Goal: Information Seeking & Learning: Find contact information

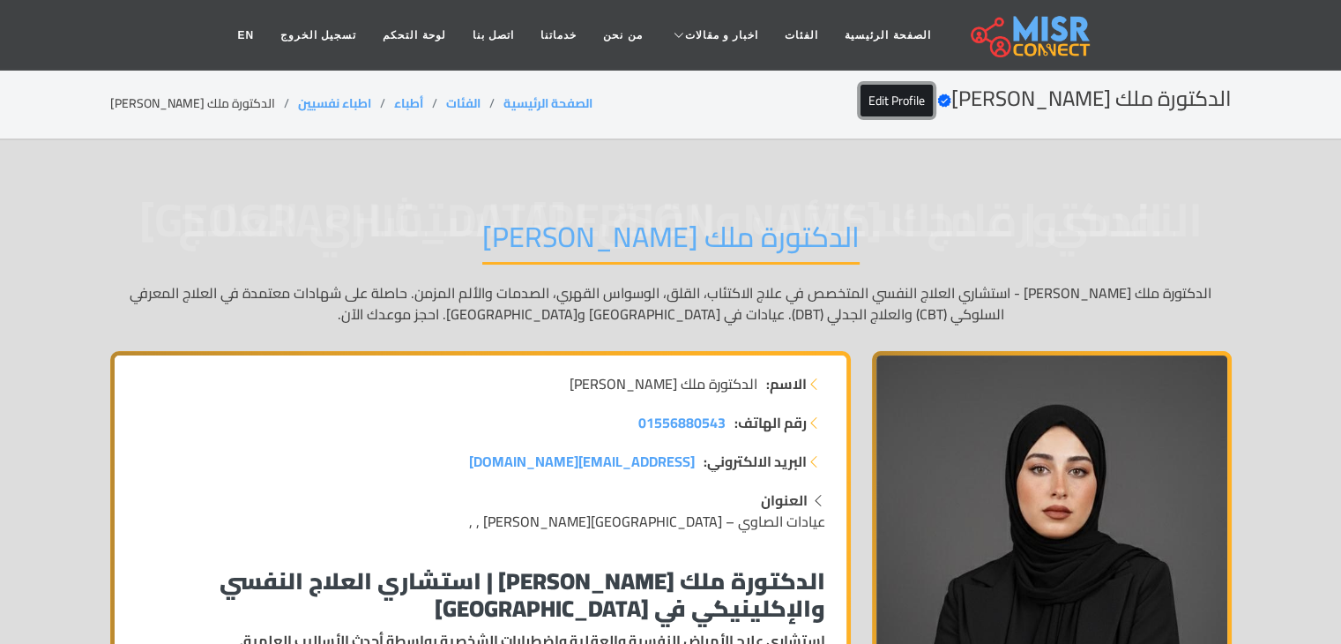
click at [921, 99] on link "Edit Profile" at bounding box center [897, 101] width 72 height 32
click at [267, 26] on link "EN" at bounding box center [245, 36] width 43 height 34
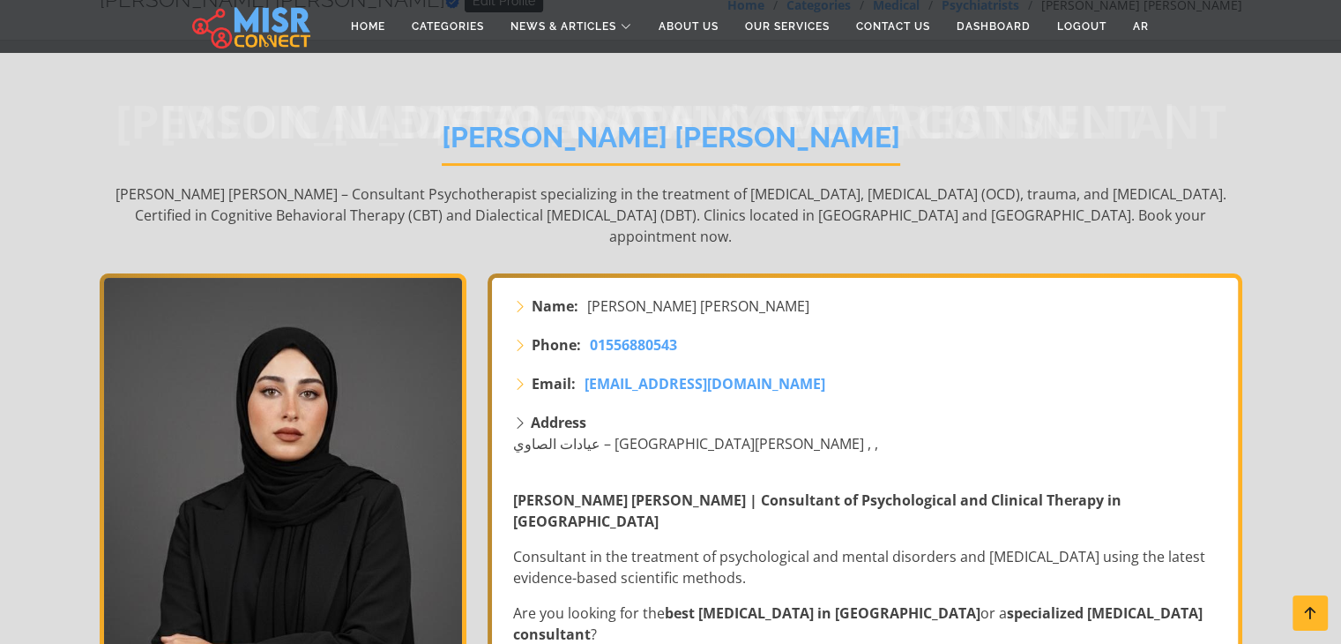
scroll to position [95, 0]
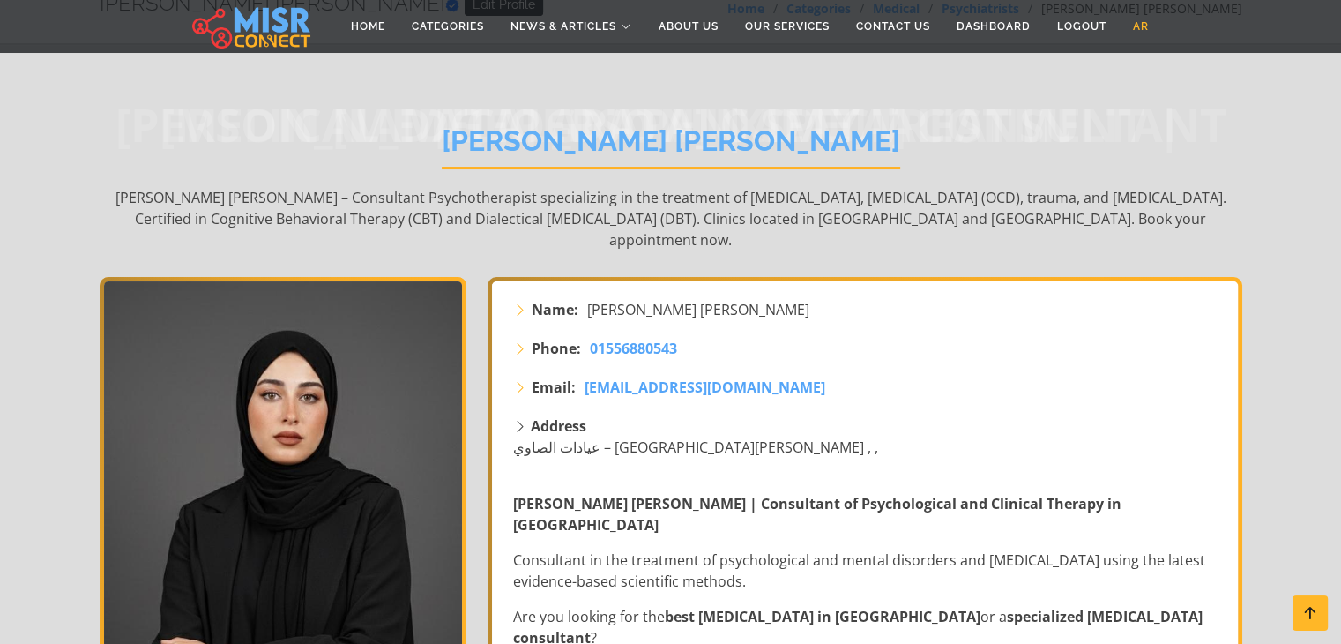
click at [1137, 26] on link "AR" at bounding box center [1141, 27] width 42 height 34
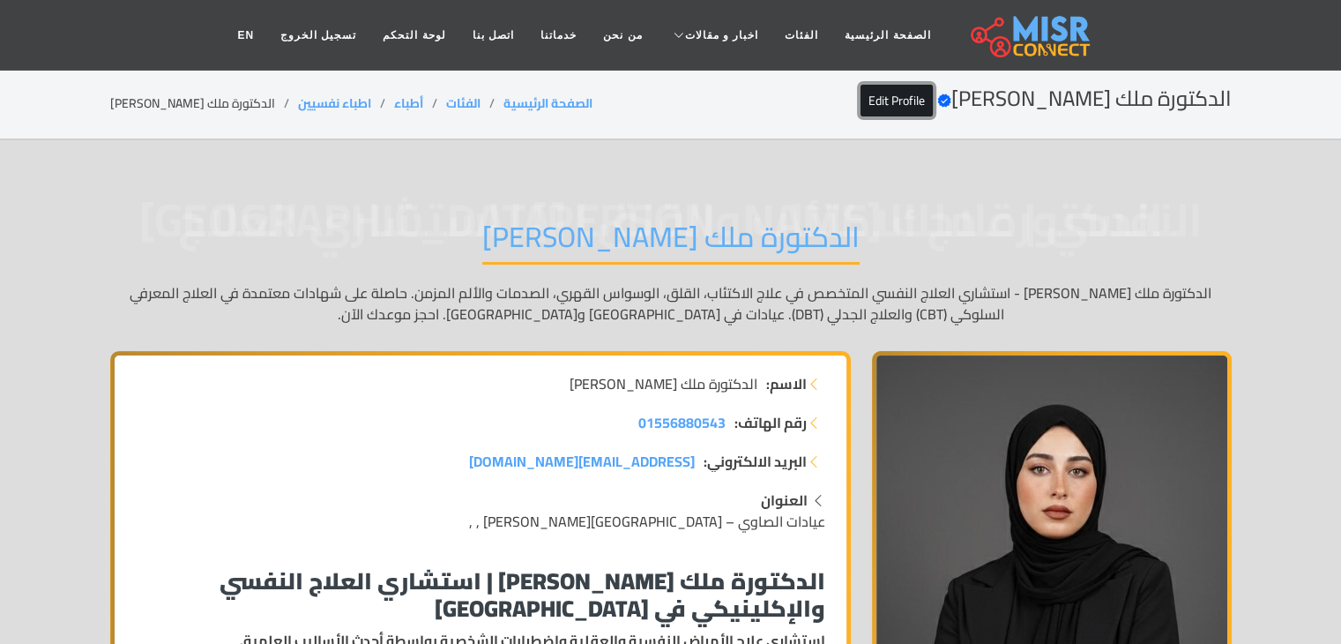
click at [907, 102] on link "Edit Profile" at bounding box center [897, 101] width 72 height 32
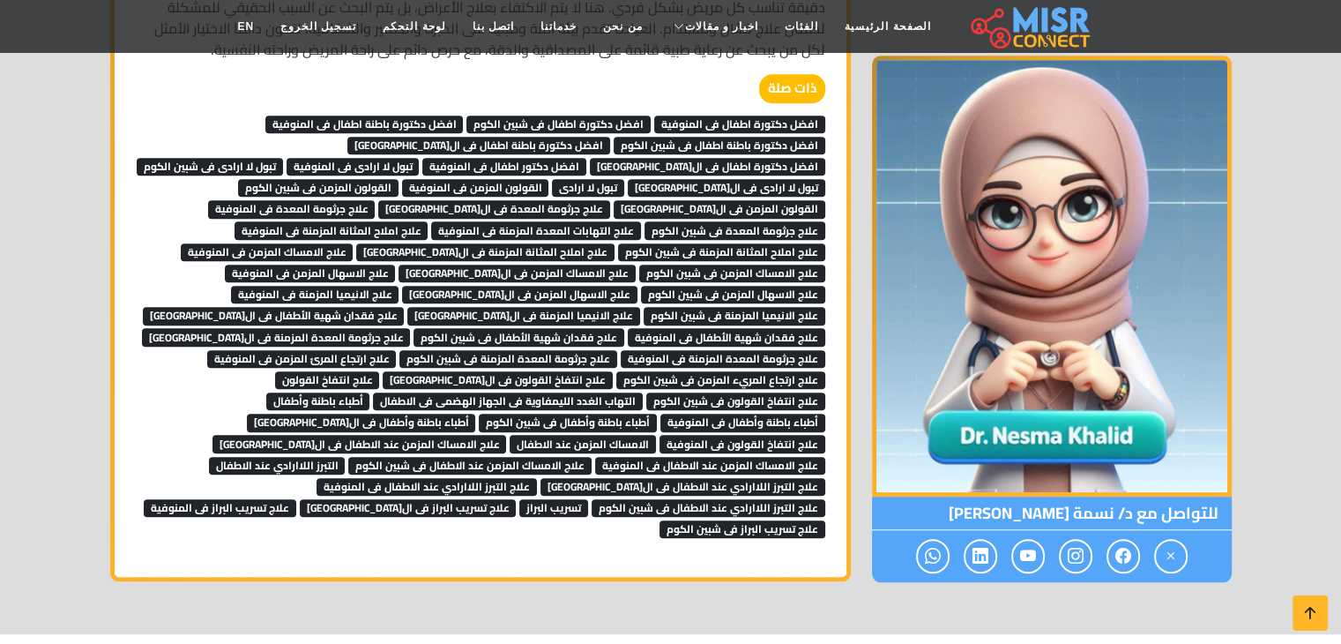
scroll to position [1471, 0]
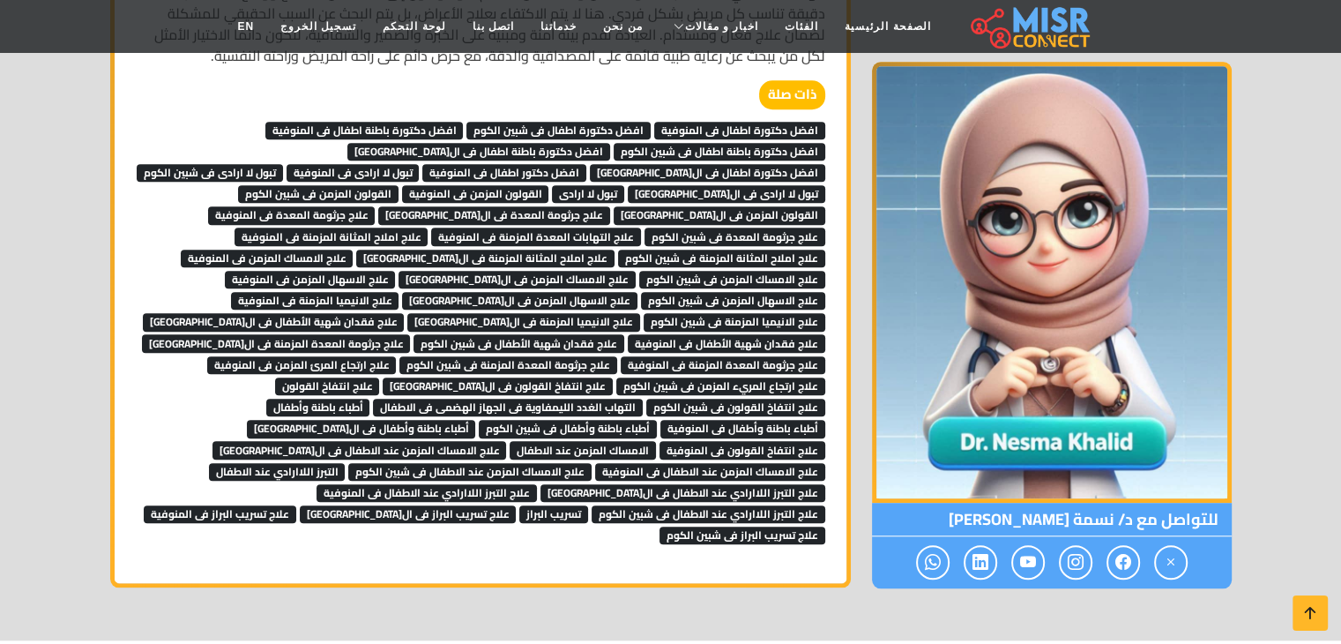
click at [616, 377] on span "علاج ارتجاع المريء المزمن فى شبين الكوم" at bounding box center [720, 386] width 209 height 18
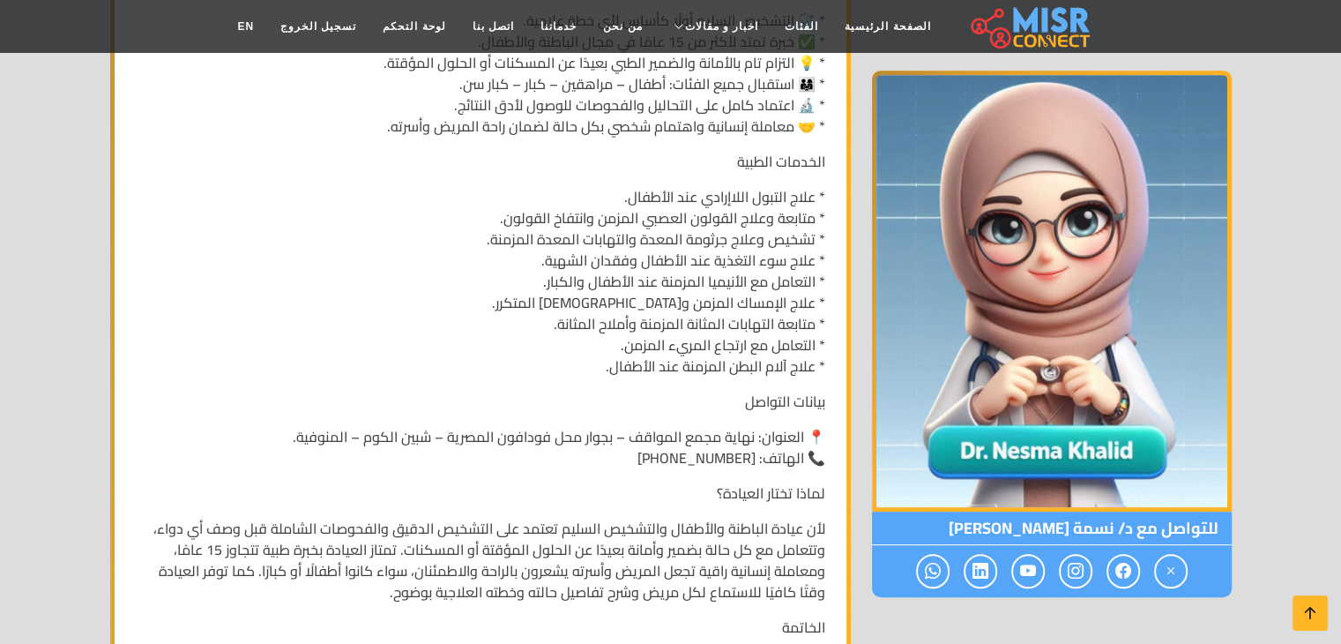
scroll to position [1383, 0]
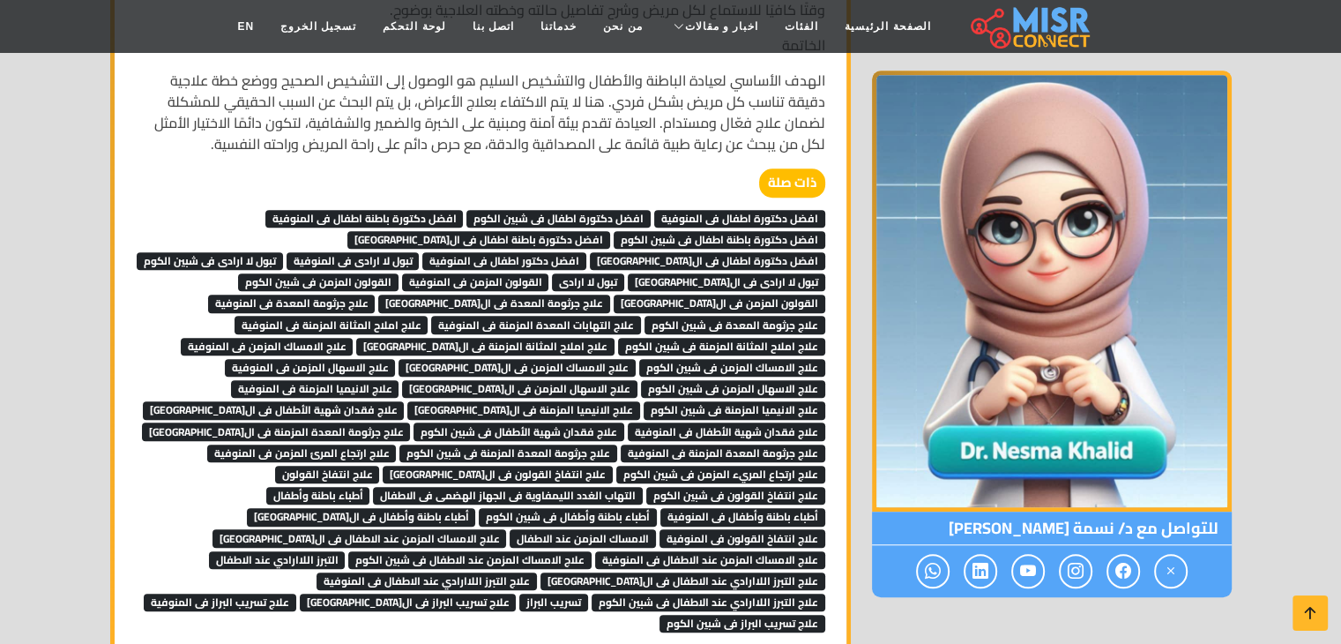
click at [618, 338] on span "علاج املاح المثانة المزمنة فى شبين الكوم" at bounding box center [721, 347] width 207 height 18
click at [438, 316] on span "علاج التهابات المعدة المزمنة فى المنوفية" at bounding box center [536, 325] width 210 height 18
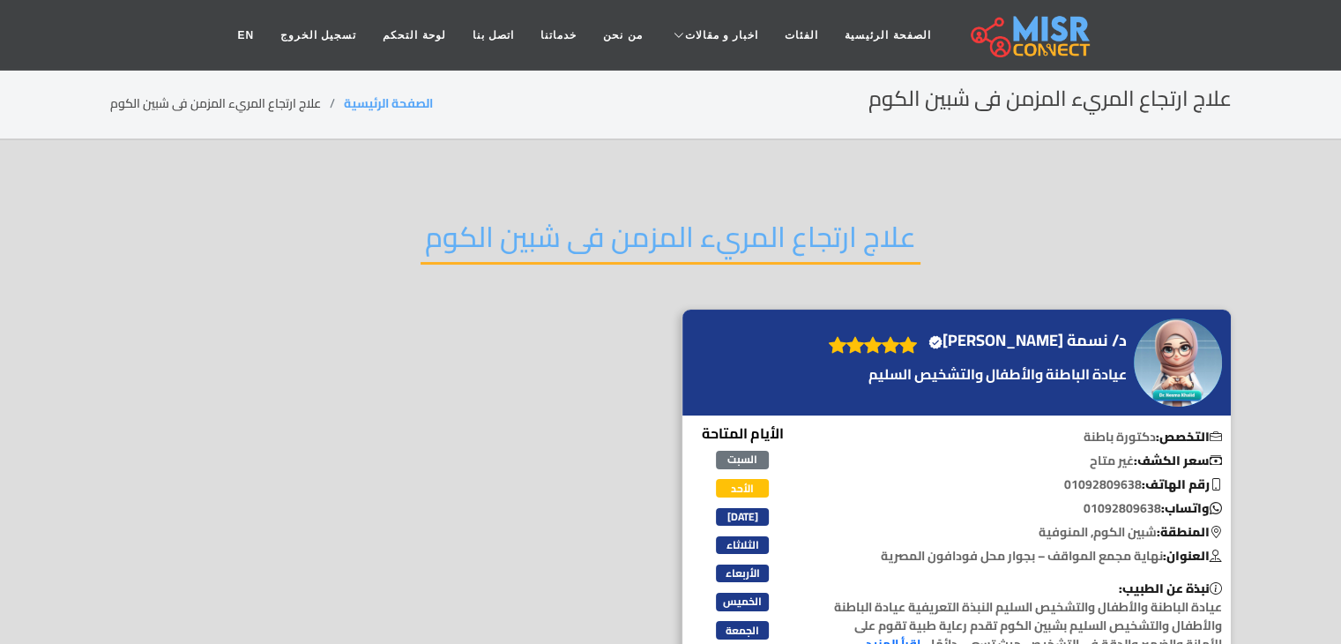
click at [855, 220] on h2 "علاج ارتجاع المريء المزمن فى شبين الكوم" at bounding box center [671, 242] width 500 height 45
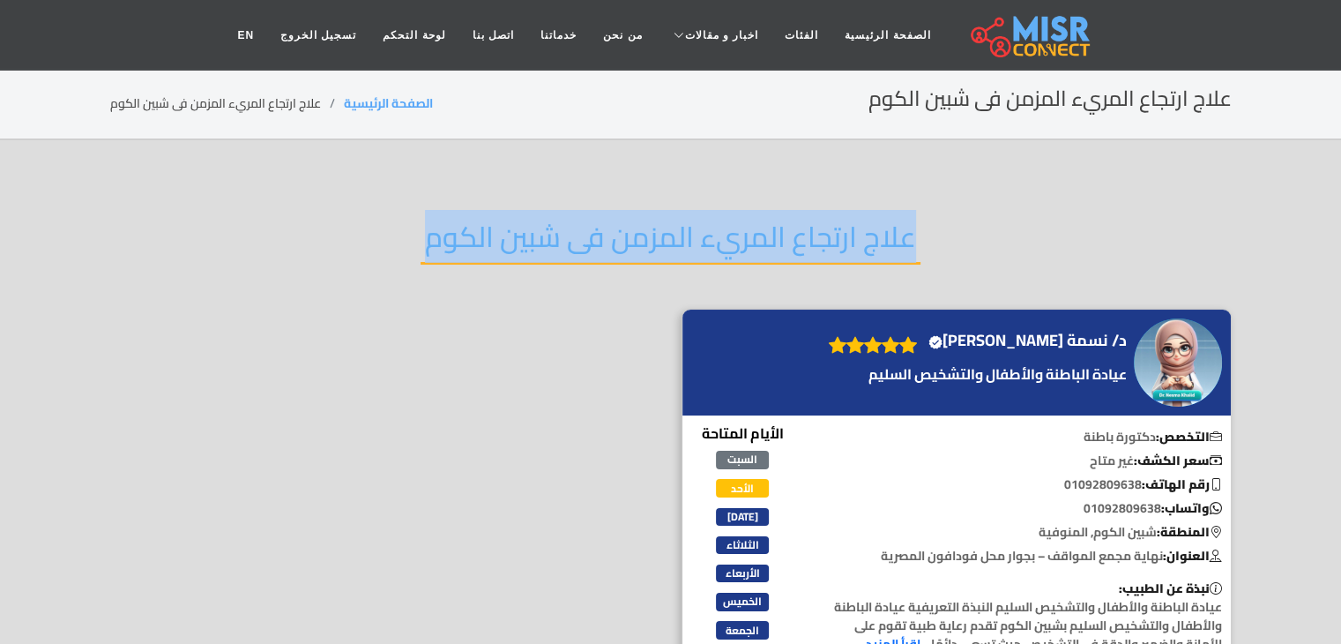
click at [855, 220] on h2 "علاج ارتجاع المريء المزمن فى شبين الكوم" at bounding box center [671, 242] width 500 height 45
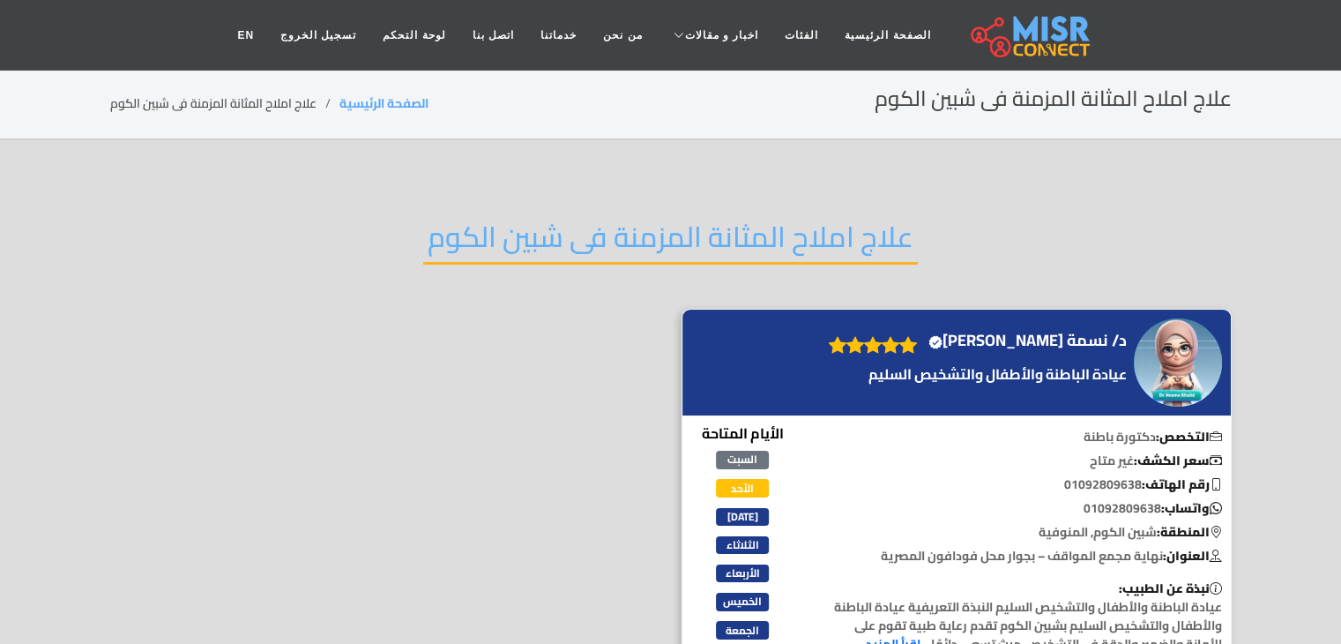
click at [1040, 331] on h4 "د/ نسمة خالد الغلبان Verified account" at bounding box center [1027, 340] width 198 height 19
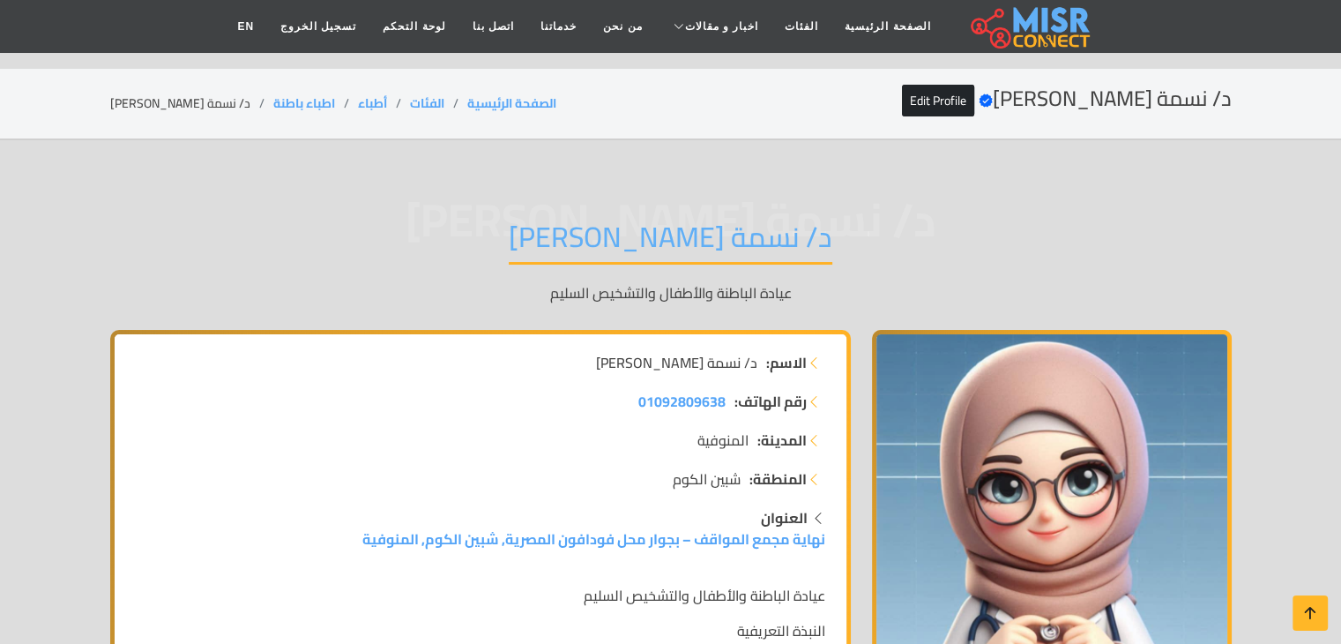
scroll to position [1383, 0]
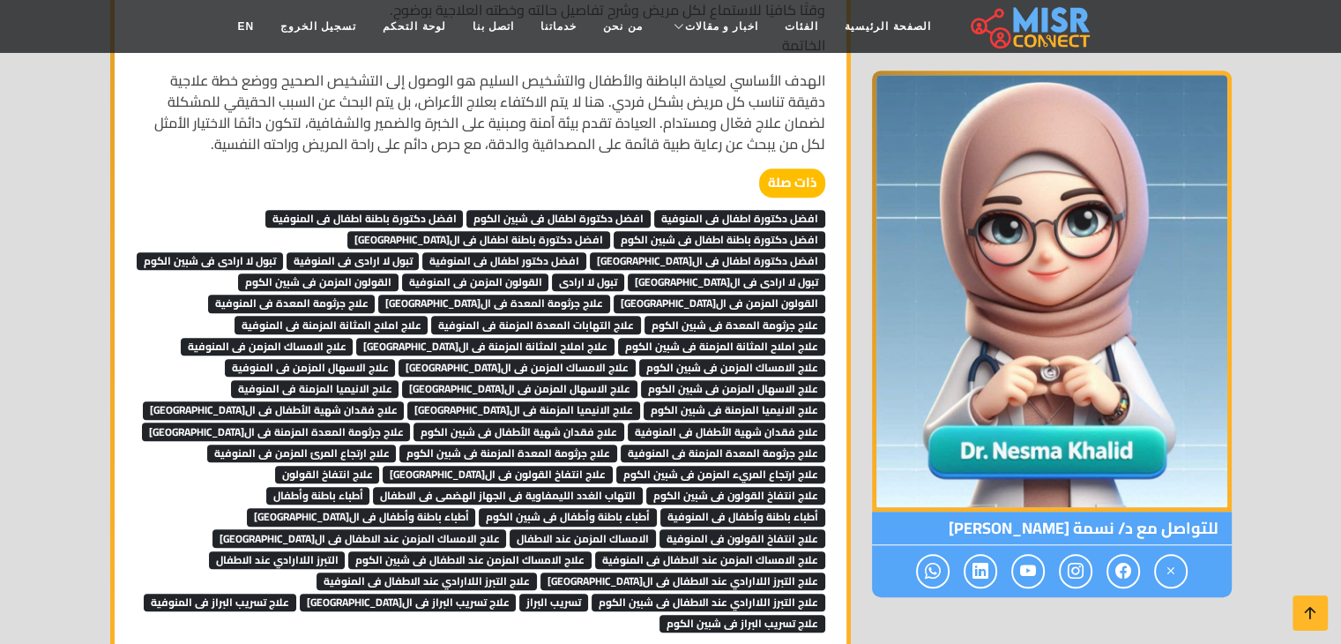
click at [618, 338] on span "علاج املاح المثانة المزمنة فى شبين الكوم" at bounding box center [721, 347] width 207 height 18
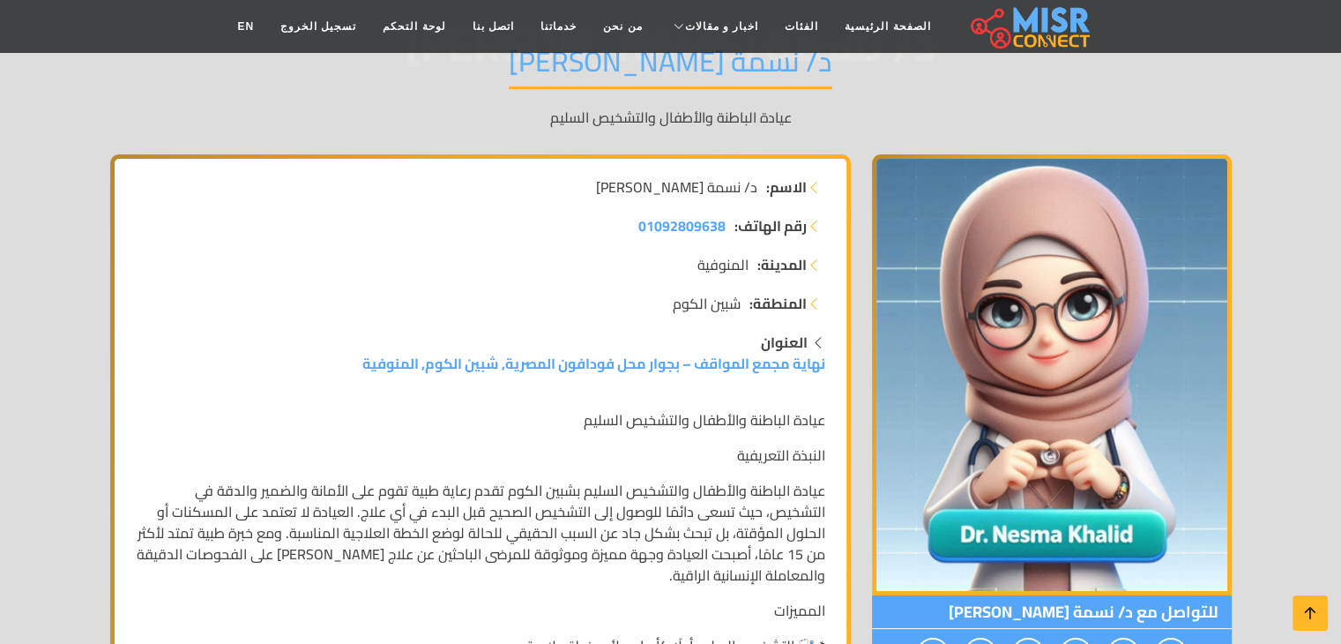
scroll to position [176, 0]
drag, startPoint x: 347, startPoint y: 364, endPoint x: 830, endPoint y: 364, distance: 482.3
click at [830, 364] on div "العنوان نهاية مجمع المواقف – بجوار محل فودافون المصرية, شبين الكوم, المنوفية" at bounding box center [480, 352] width 711 height 42
copy link "نهاية مجمع المواقف – بجوار محل فودافون المصرية, شبين الكوم, المنوفية"
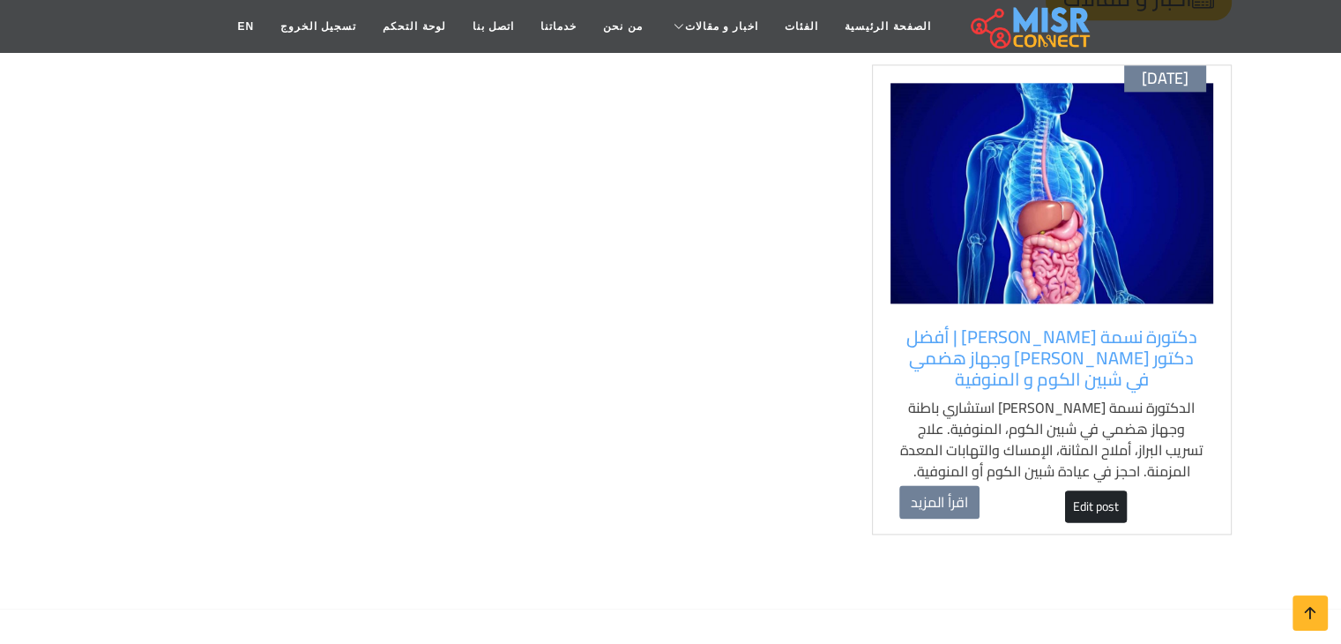
scroll to position [2183, 0]
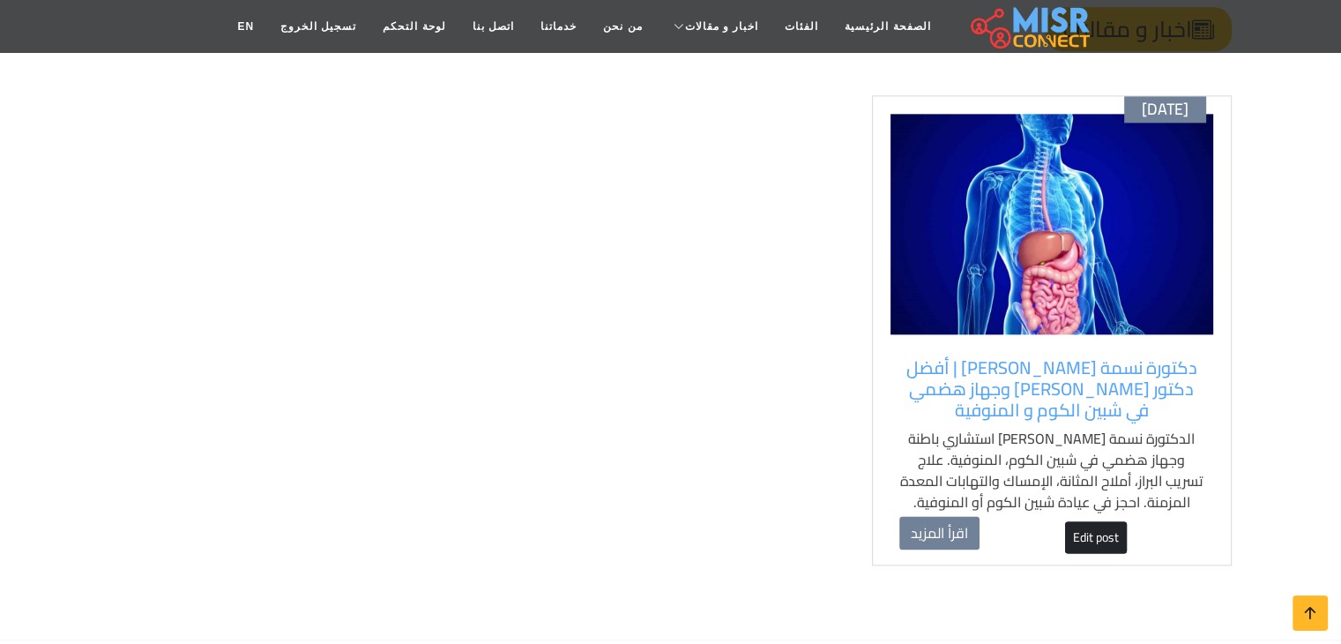
click at [1146, 146] on img at bounding box center [1052, 224] width 323 height 220
click at [1097, 521] on link "Edit post" at bounding box center [1096, 537] width 62 height 32
click at [1033, 174] on img at bounding box center [1052, 224] width 323 height 220
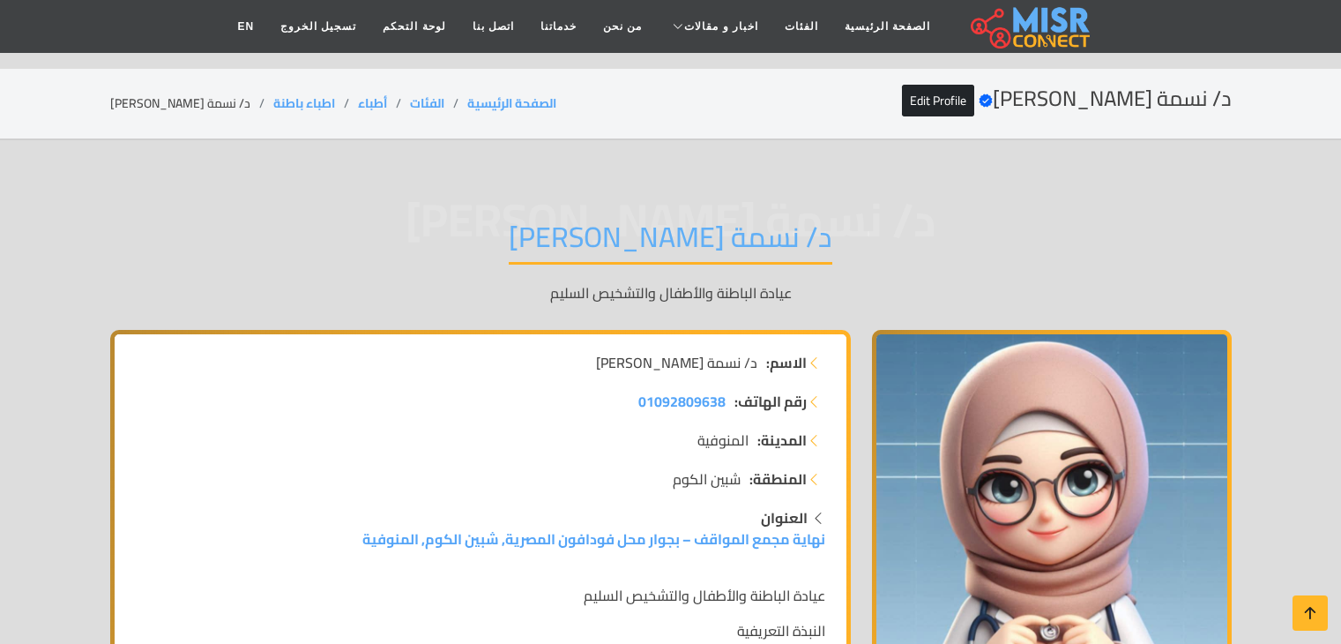
scroll to position [2183, 0]
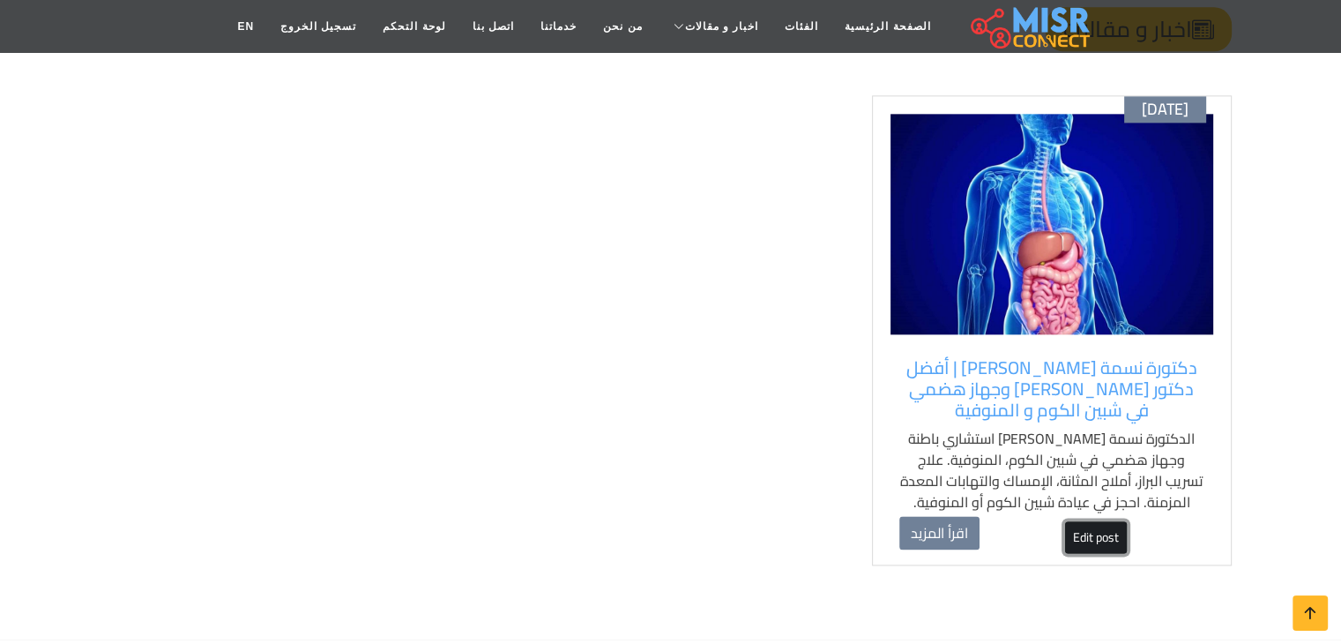
click at [1087, 521] on link "Edit post" at bounding box center [1096, 537] width 62 height 32
